Goal: Information Seeking & Learning: Learn about a topic

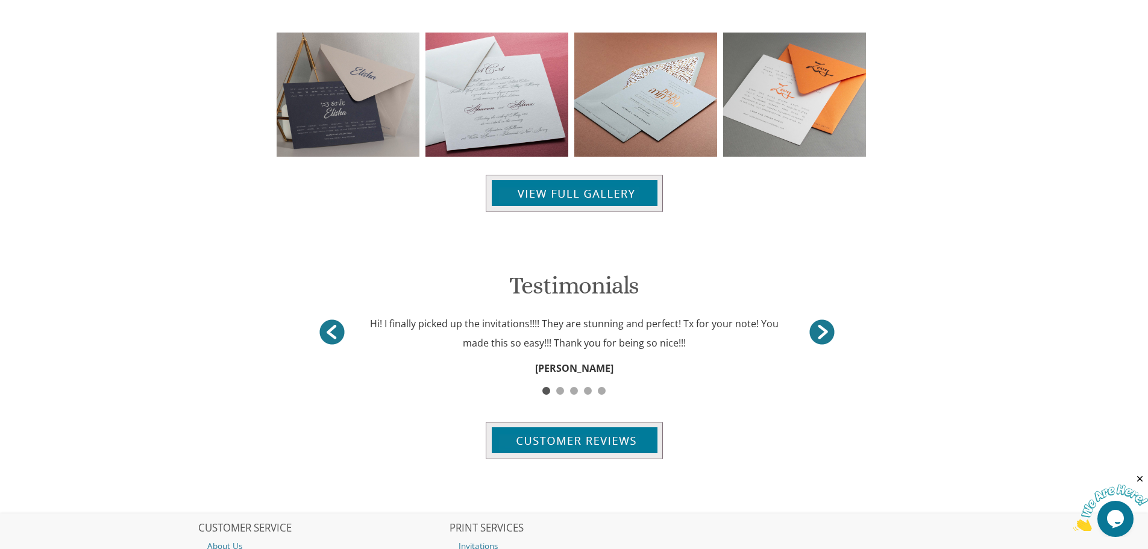
scroll to position [1483, 0]
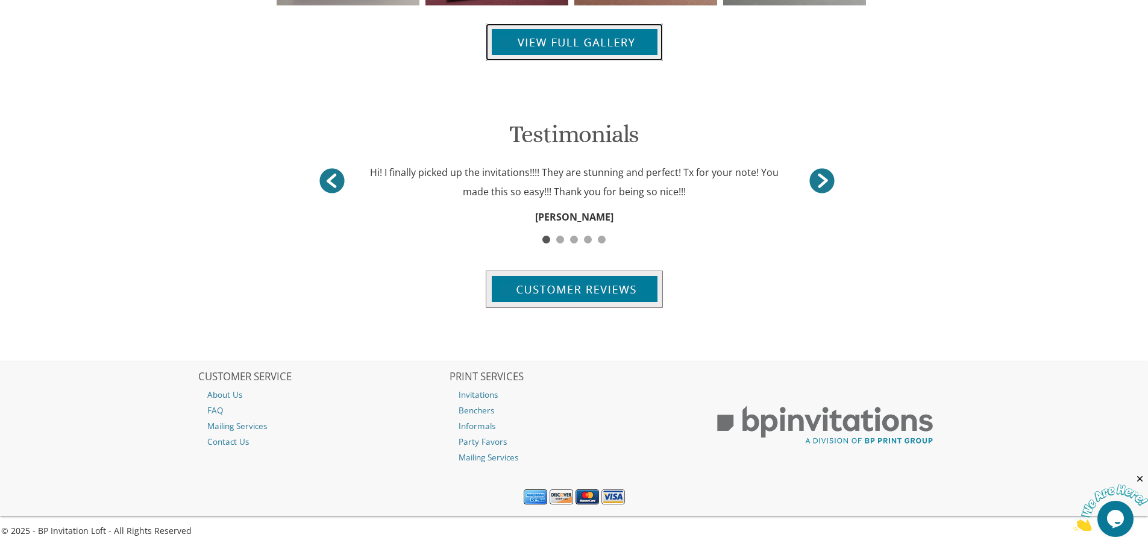
click at [587, 43] on img at bounding box center [574, 42] width 177 height 37
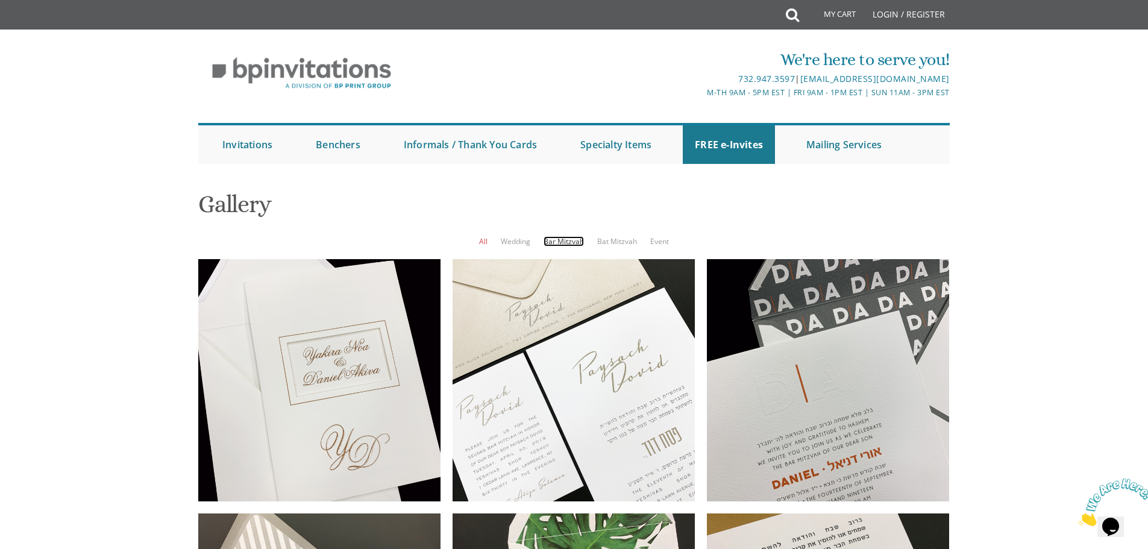
click at [562, 241] on link "Bar Mitzvah" at bounding box center [564, 241] width 40 height 10
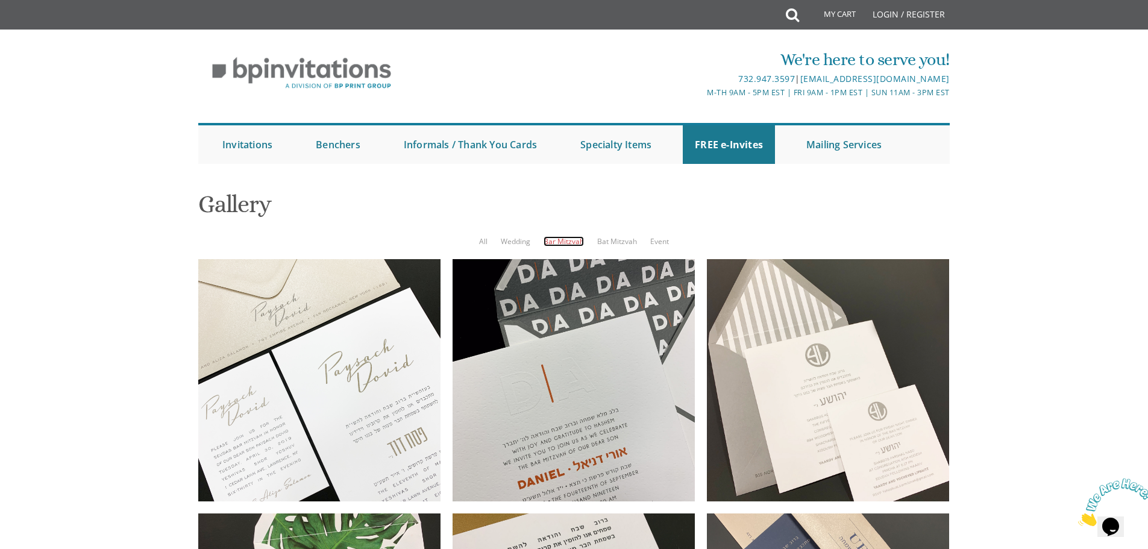
scroll to position [487, 0]
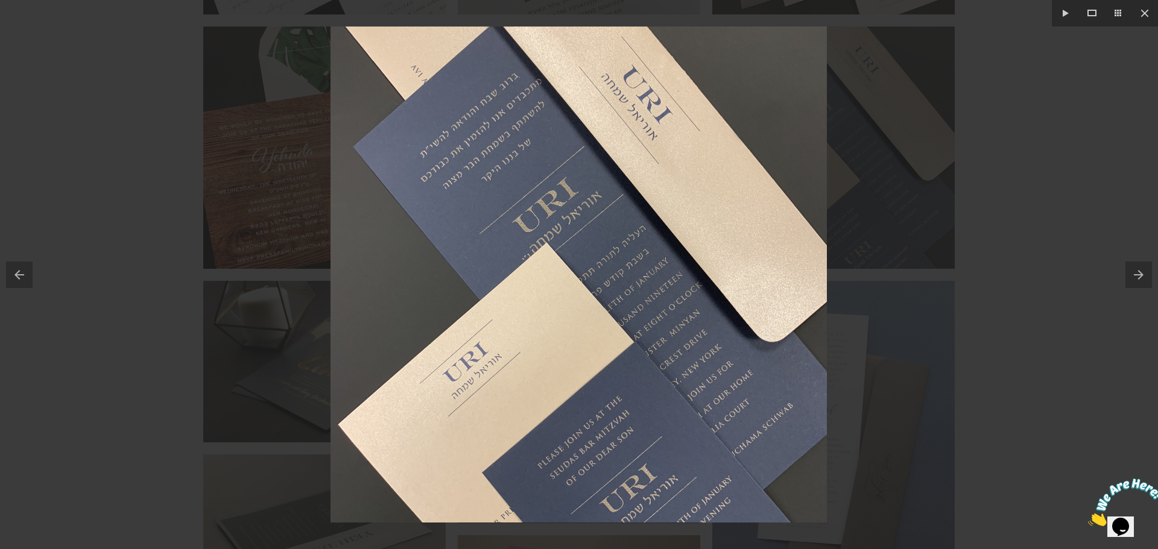
click at [1066, 225] on div at bounding box center [579, 274] width 1158 height 549
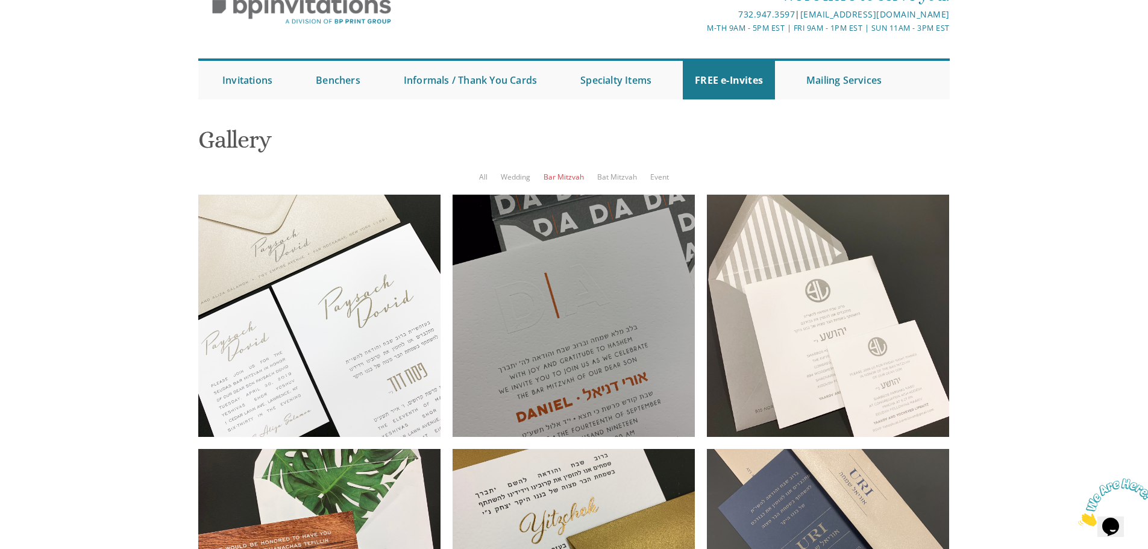
click at [651, 376] on div at bounding box center [574, 316] width 242 height 242
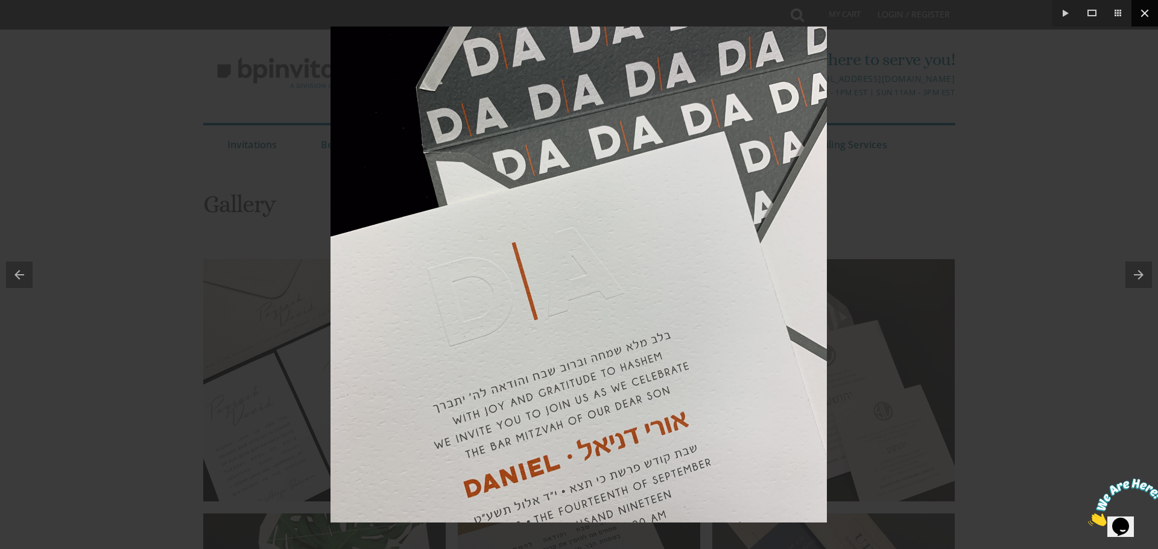
click at [1138, 5] on button at bounding box center [1144, 13] width 27 height 27
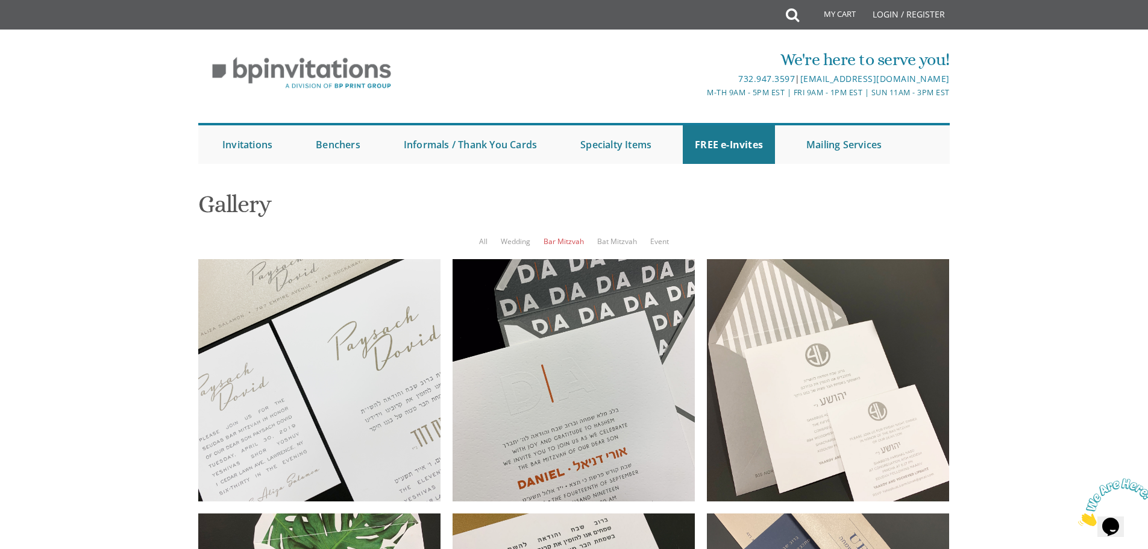
click at [235, 339] on div at bounding box center [319, 380] width 242 height 242
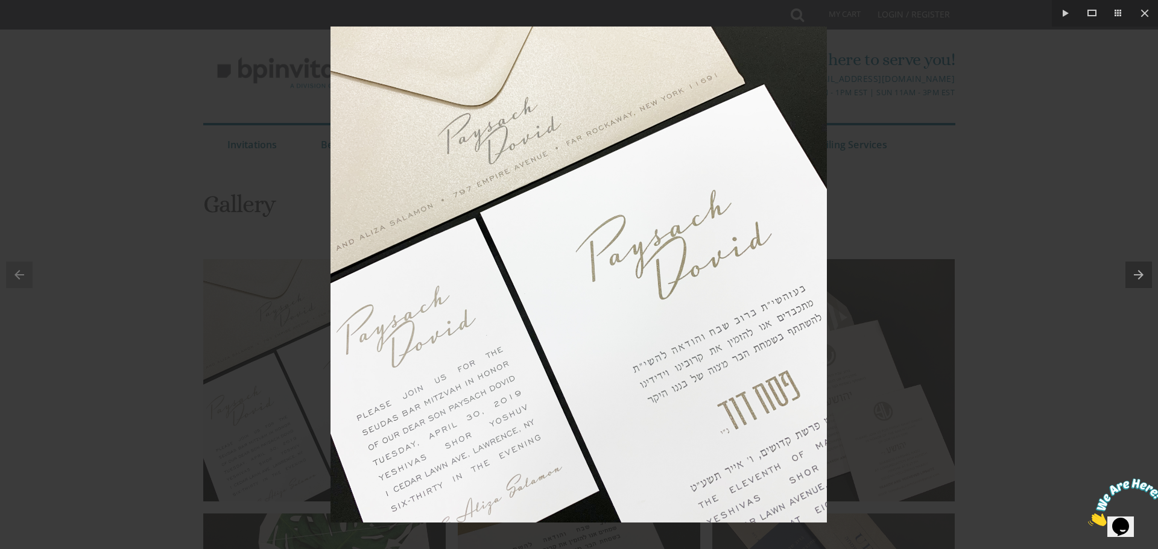
click at [1083, 118] on div at bounding box center [579, 274] width 1158 height 549
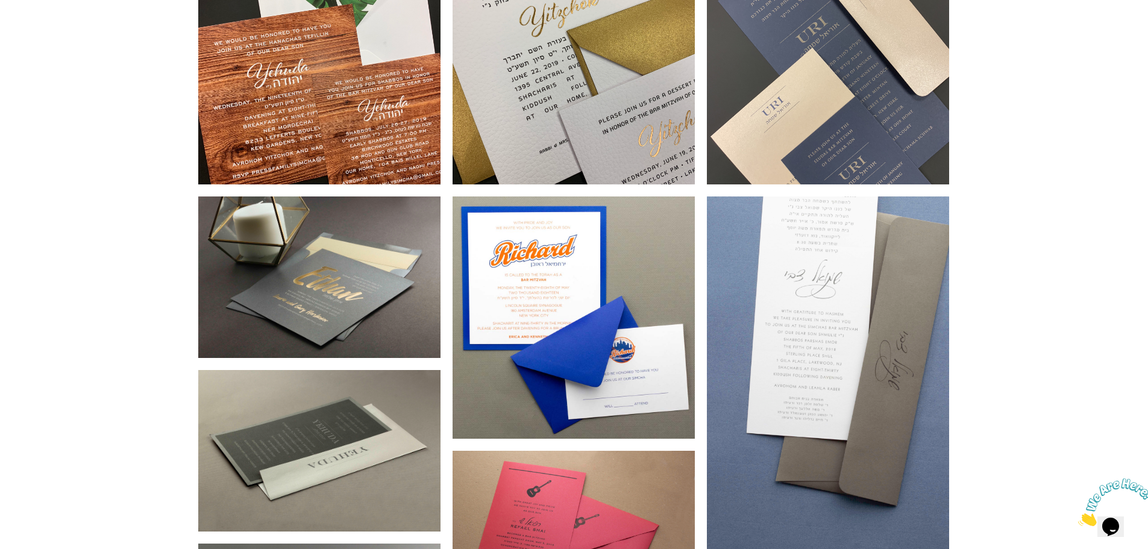
scroll to position [603, 0]
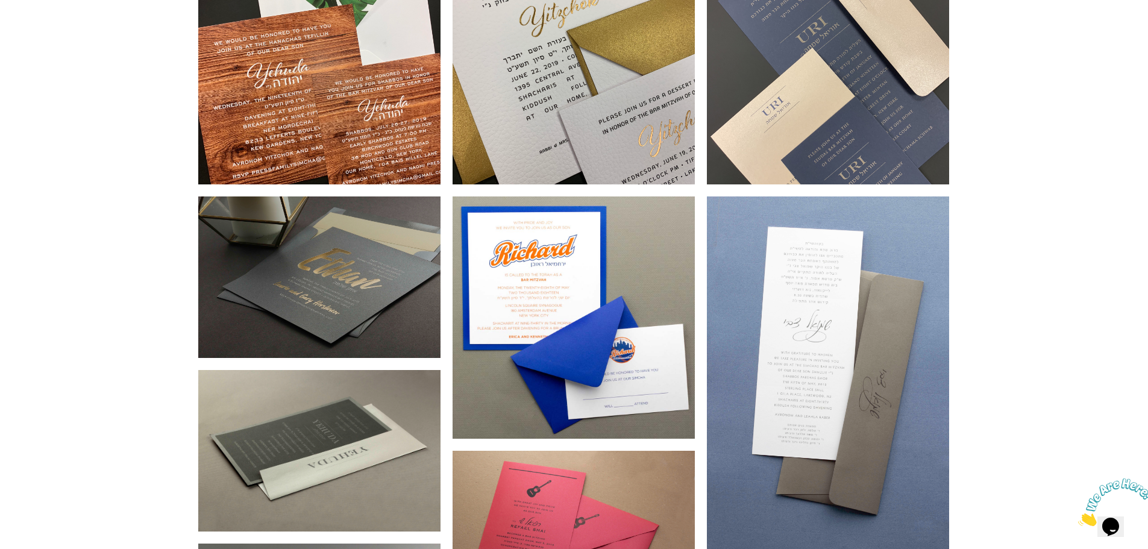
click at [362, 267] on div at bounding box center [319, 278] width 242 height 162
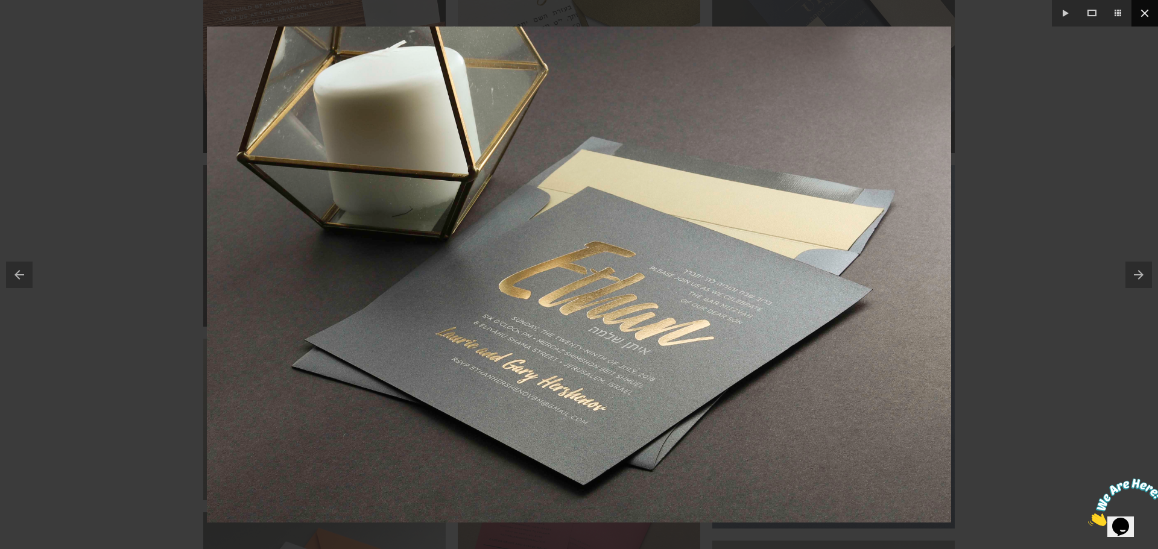
click at [1144, 19] on button at bounding box center [1144, 13] width 27 height 27
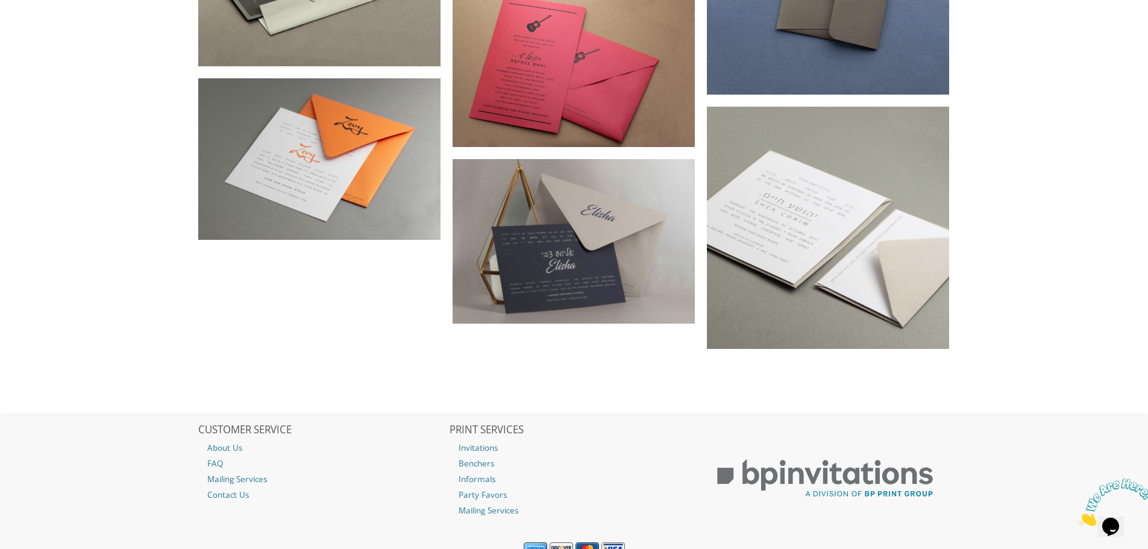
scroll to position [1090, 0]
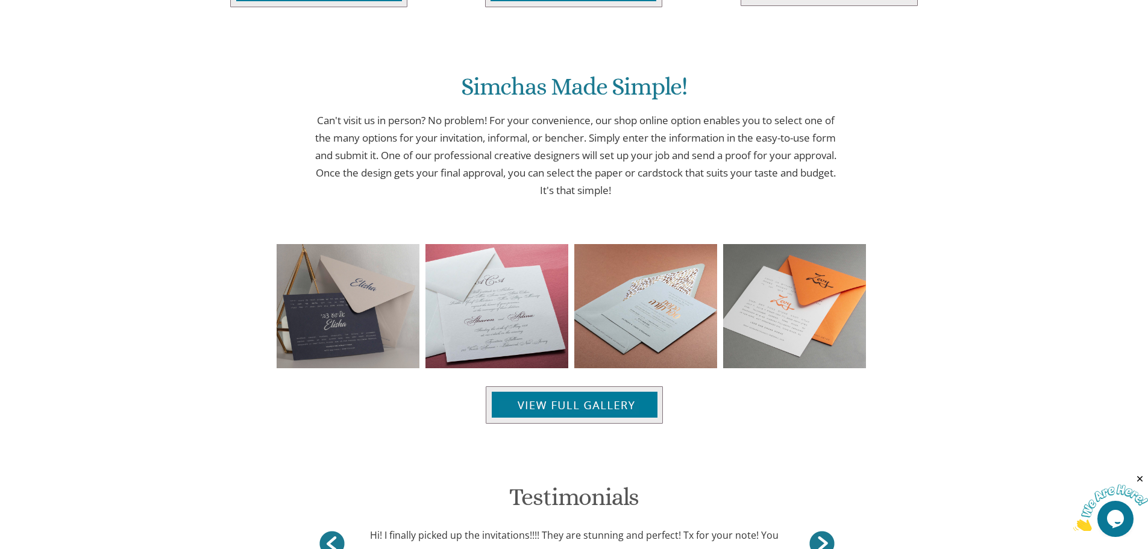
scroll to position [1142, 0]
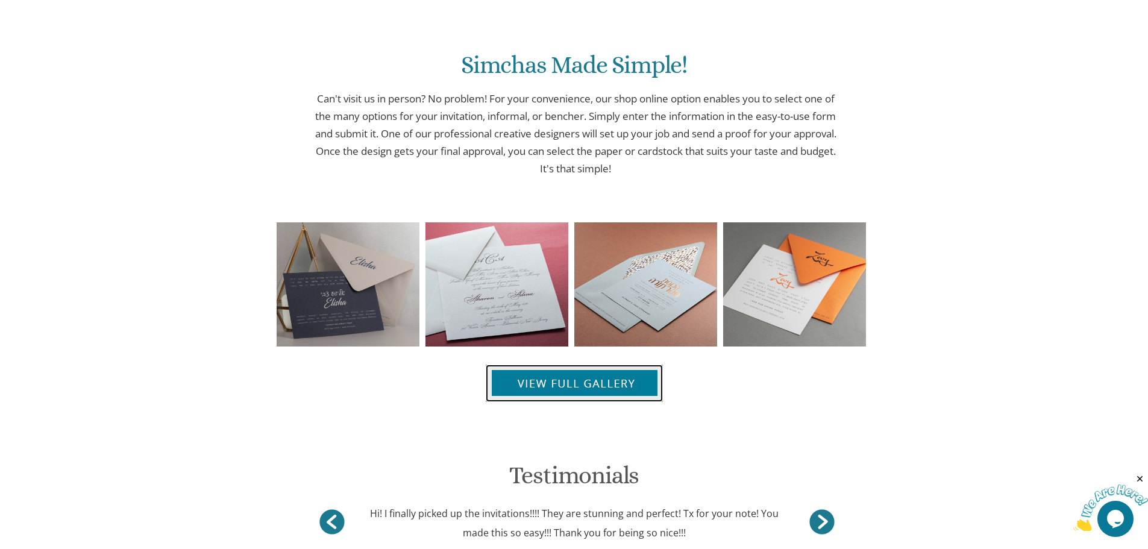
click at [629, 383] on img at bounding box center [574, 383] width 177 height 37
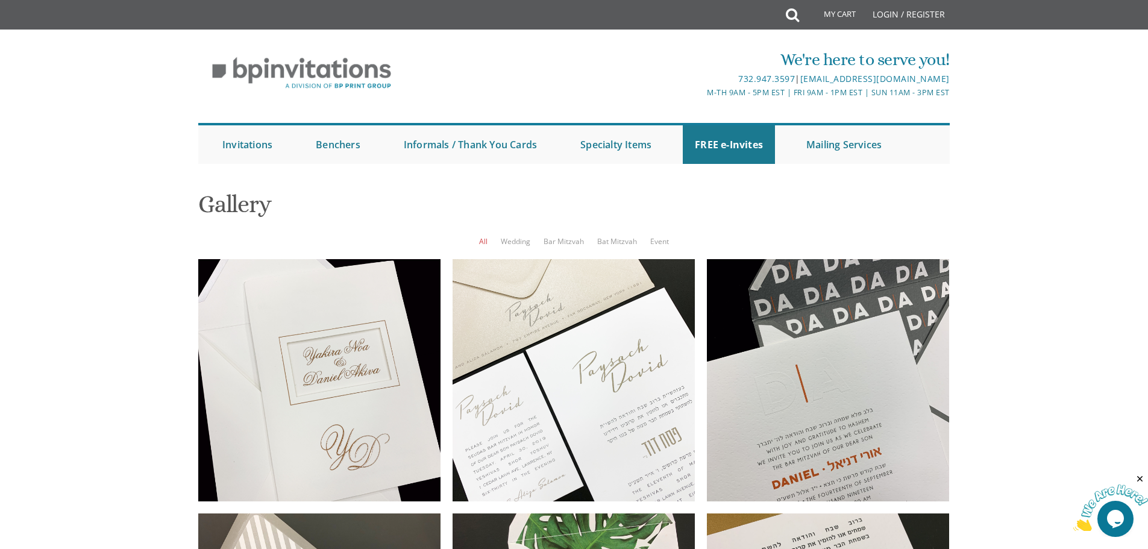
scroll to position [64, 0]
click at [579, 236] on link "Bar Mitzvah" at bounding box center [564, 241] width 40 height 10
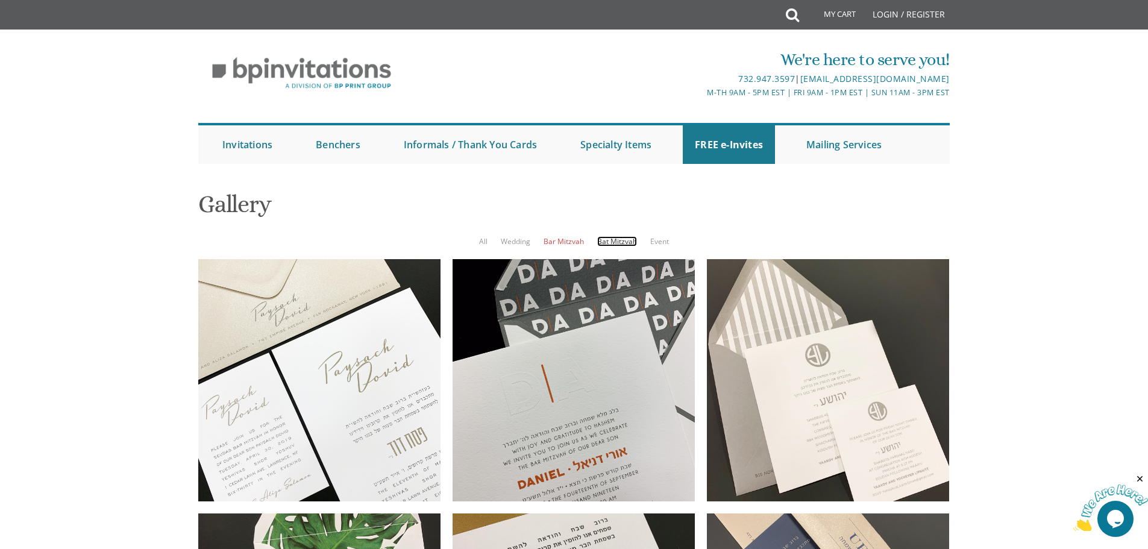
click at [623, 236] on link "Bat Mitzvah" at bounding box center [617, 241] width 40 height 10
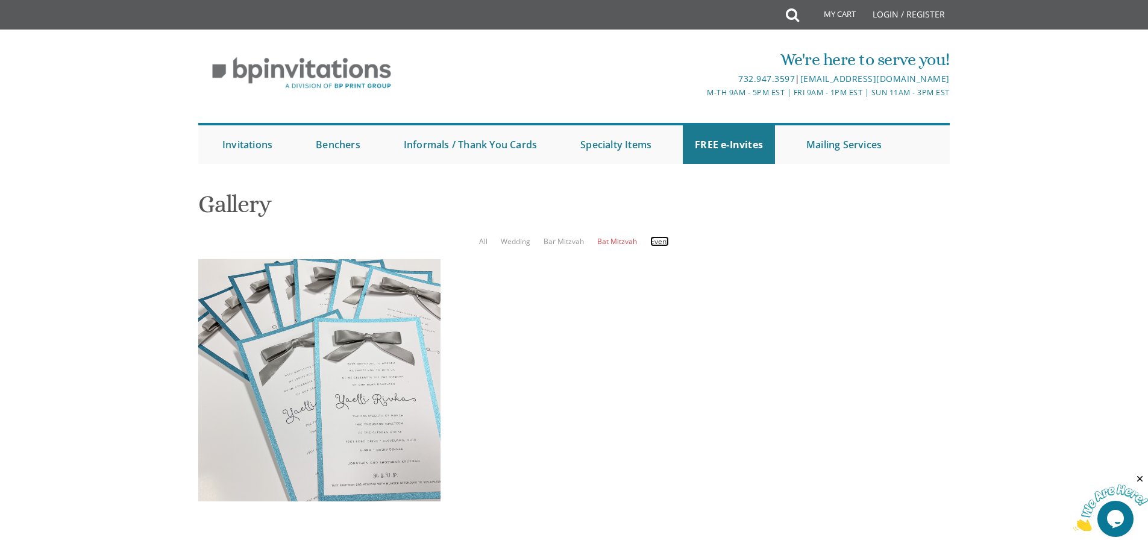
click at [656, 236] on link "Event" at bounding box center [659, 241] width 19 height 10
